Goal: Find specific page/section: Find specific page/section

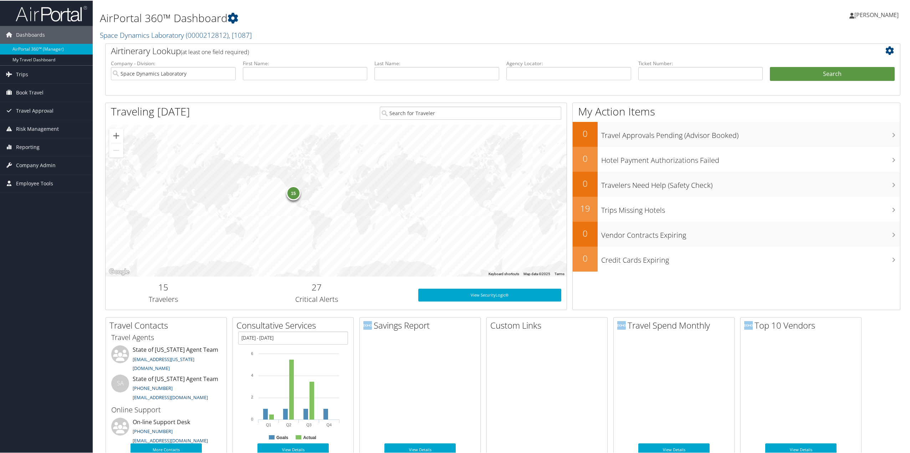
click at [289, 195] on div "15" at bounding box center [293, 192] width 14 height 14
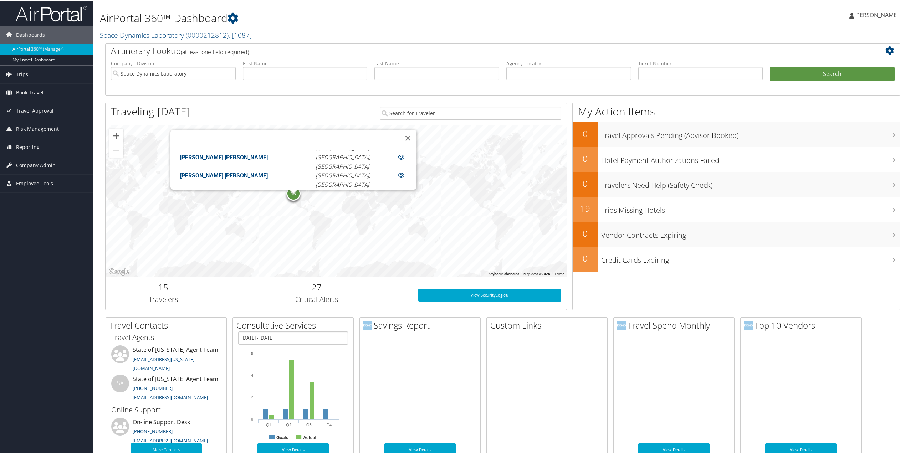
scroll to position [143, 0]
click at [223, 172] on link "[PERSON_NAME]" at bounding box center [201, 175] width 43 height 7
